Goal: Information Seeking & Learning: Understand process/instructions

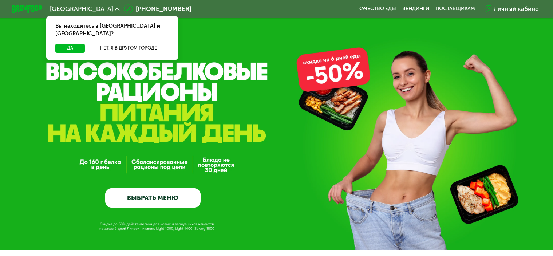
click at [238, 120] on div "GrowFood — доставка правильного питания ВЫБРАТЬ МЕНЮ" at bounding box center [276, 148] width 553 height 119
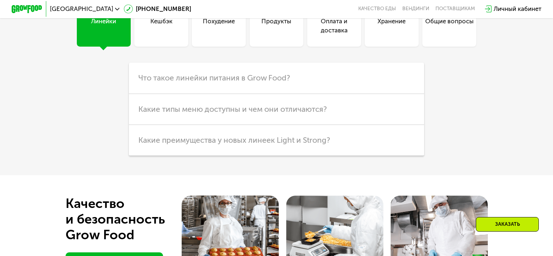
scroll to position [2569, 0]
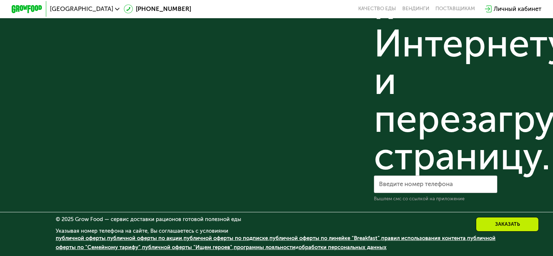
click at [442, 238] on link "правил использования контента" at bounding box center [423, 238] width 85 height 7
click at [156, 238] on link "публичной оферты по акции" at bounding box center [144, 238] width 75 height 7
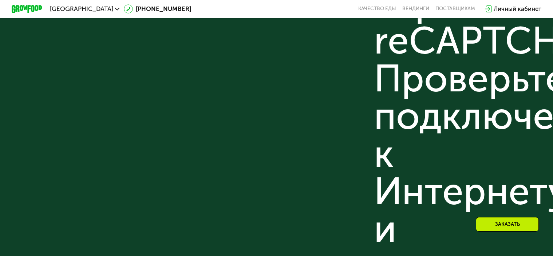
click at [447, 180] on div "Не удается связаться с сервисом reCAPTCHA. Проверьте подключение к Интернету и …" at bounding box center [435, 79] width 123 height 490
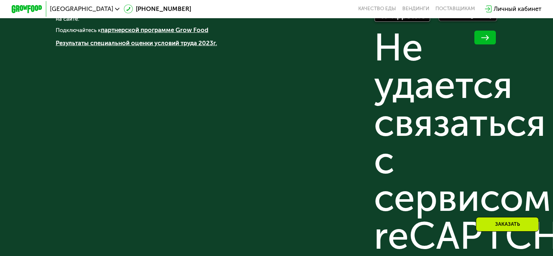
scroll to position [2569, 0]
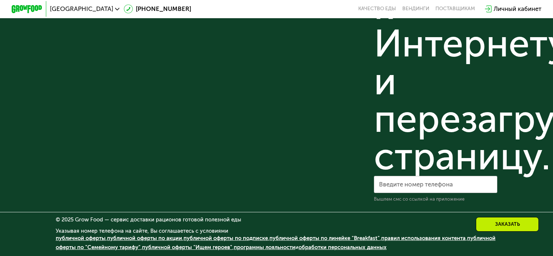
click at [312, 239] on link "публичной оферты по линейке "Breakfast"" at bounding box center [325, 238] width 110 height 7
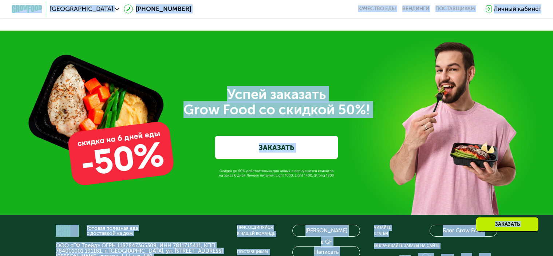
scroll to position [2204, 0]
